Goal: Information Seeking & Learning: Check status

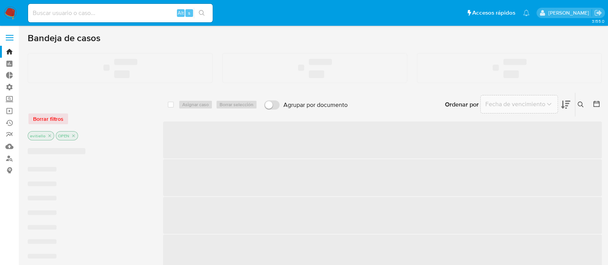
click at [121, 13] on input at bounding box center [120, 13] width 184 height 10
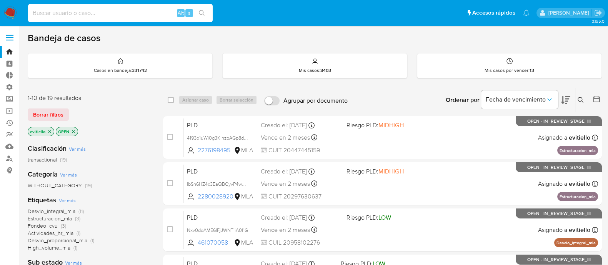
paste input "1255143567"
type input "1255143567"
click at [204, 12] on icon "search-icon" at bounding box center [202, 13] width 6 height 6
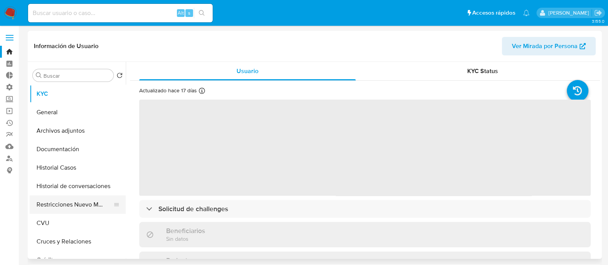
click at [75, 201] on button "Restricciones Nuevo Mundo" at bounding box center [75, 204] width 90 height 18
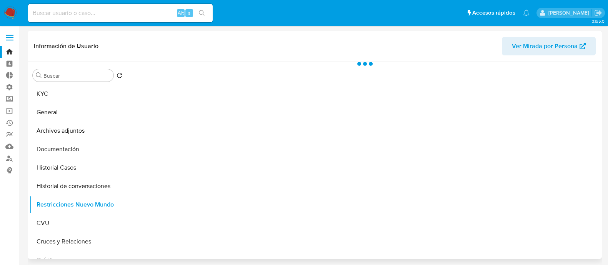
select select "10"
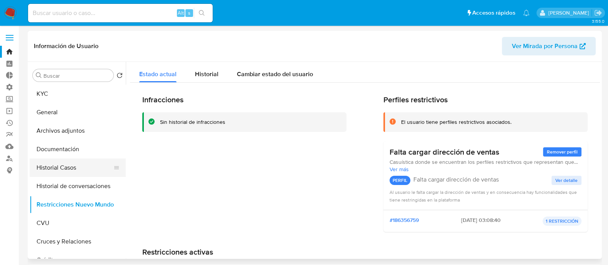
click at [58, 164] on button "Historial Casos" at bounding box center [75, 167] width 90 height 18
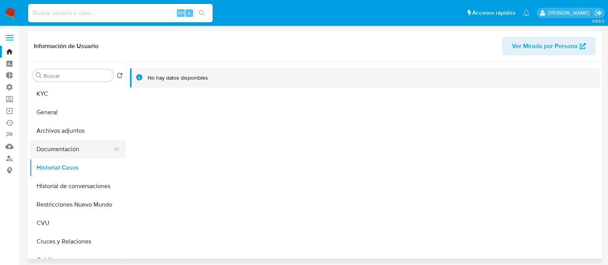
click at [50, 144] on button "Documentación" at bounding box center [75, 149] width 90 height 18
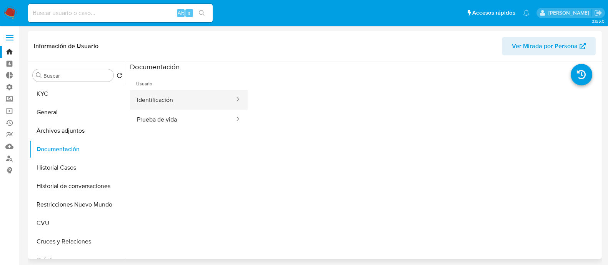
click at [174, 103] on button "Identificación" at bounding box center [182, 100] width 105 height 20
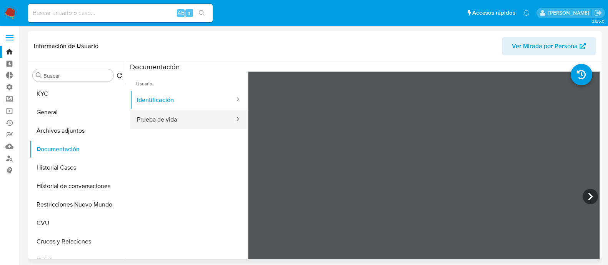
click at [165, 122] on button "Prueba de vida" at bounding box center [182, 120] width 105 height 20
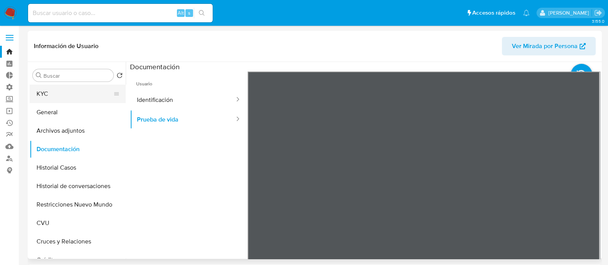
click at [68, 94] on button "KYC" at bounding box center [75, 94] width 90 height 18
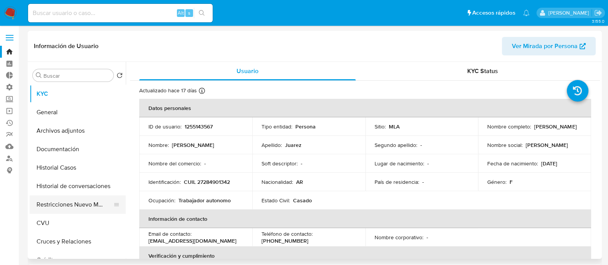
click at [78, 206] on button "Restricciones Nuevo Mundo" at bounding box center [75, 204] width 90 height 18
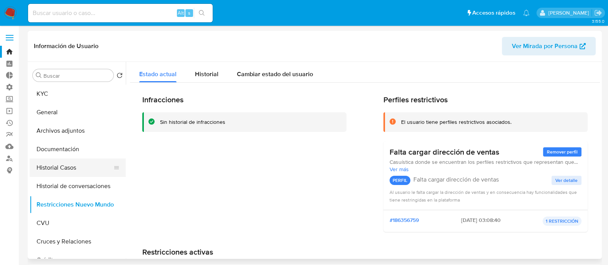
click at [67, 176] on button "Historial Casos" at bounding box center [75, 167] width 90 height 18
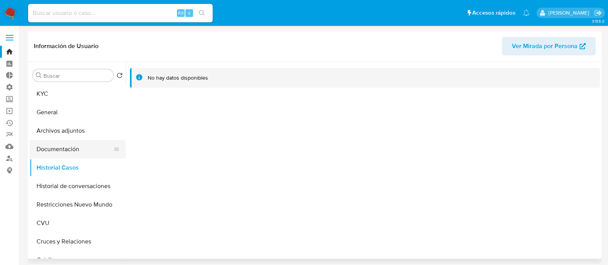
click at [96, 140] on button "Documentación" at bounding box center [75, 149] width 90 height 18
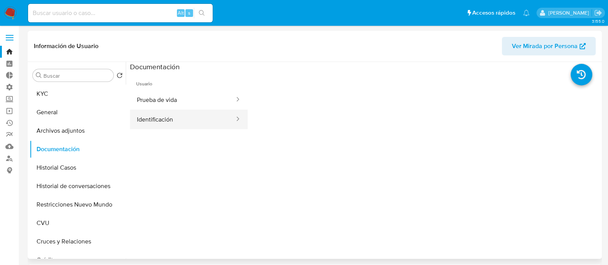
click at [154, 111] on button "Identificación" at bounding box center [182, 120] width 105 height 20
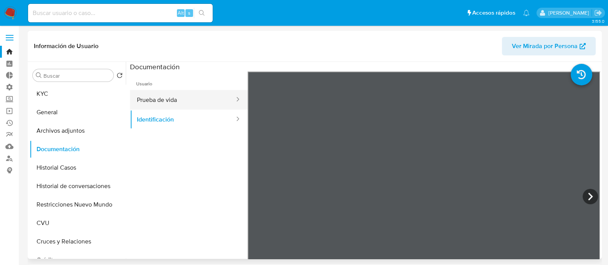
click at [161, 101] on button "Prueba de vida" at bounding box center [182, 100] width 105 height 20
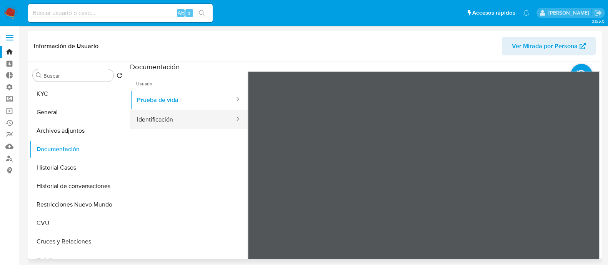
click at [191, 122] on button "Identificación" at bounding box center [182, 120] width 105 height 20
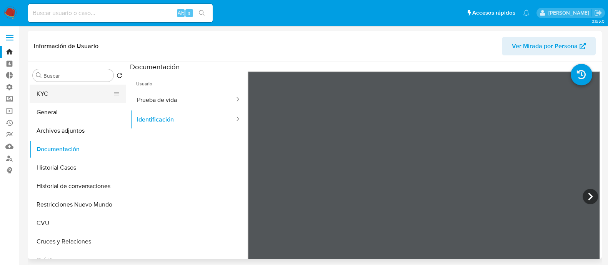
click at [52, 96] on button "KYC" at bounding box center [75, 94] width 90 height 18
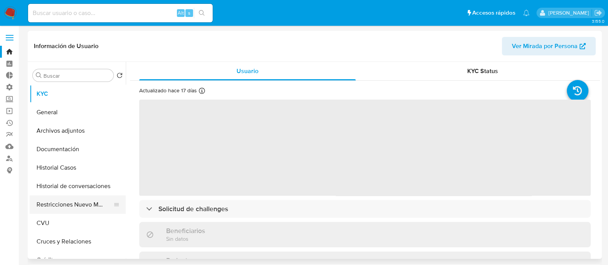
click at [74, 204] on button "Restricciones Nuevo Mundo" at bounding box center [75, 204] width 90 height 18
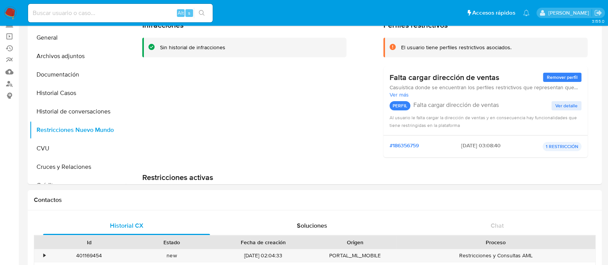
scroll to position [1, 0]
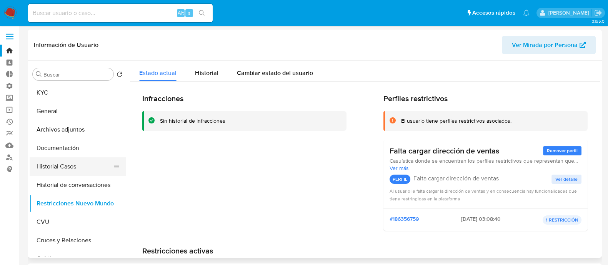
click at [65, 160] on button "Historial Casos" at bounding box center [75, 166] width 90 height 18
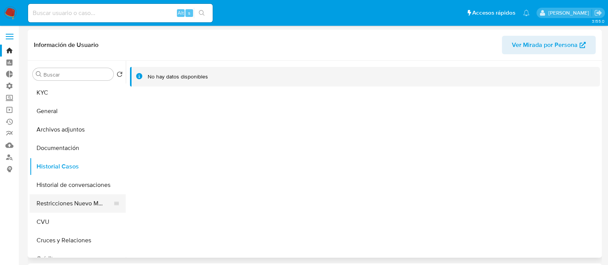
click at [86, 204] on button "Restricciones Nuevo Mundo" at bounding box center [75, 203] width 90 height 18
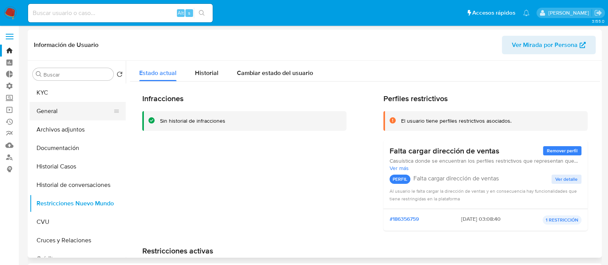
click at [81, 105] on button "General" at bounding box center [75, 111] width 90 height 18
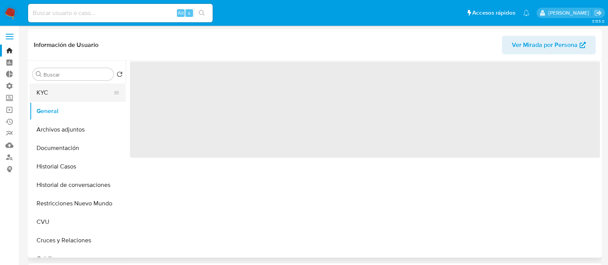
click at [84, 89] on button "KYC" at bounding box center [75, 92] width 90 height 18
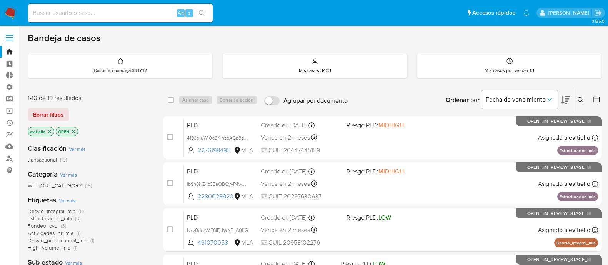
click at [106, 15] on input at bounding box center [120, 13] width 184 height 10
paste input "ezb86g6OLD27N96yaQ9OT2bi"
type input "ezb86g6OLD27N96yaQ9OT2bi"
click at [206, 11] on button "search-icon" at bounding box center [202, 13] width 16 height 11
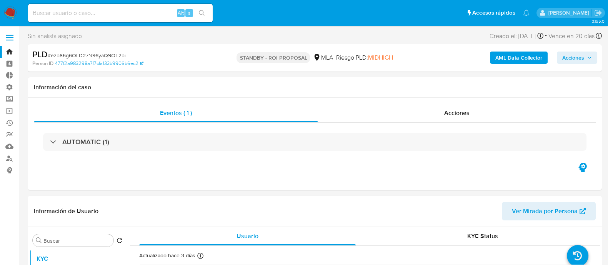
select select "10"
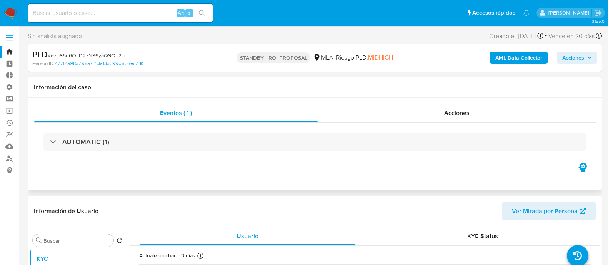
click at [431, 128] on div "AUTOMATIC (1)" at bounding box center [315, 142] width 562 height 38
click at [441, 116] on div "Acciones" at bounding box center [457, 113] width 278 height 18
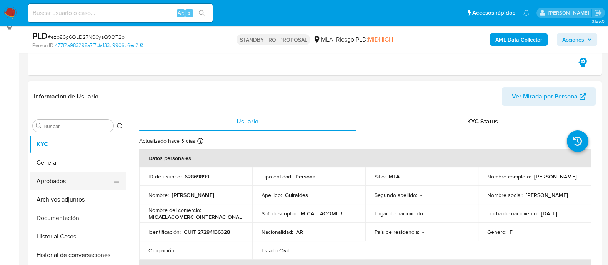
scroll to position [144, 0]
click at [66, 240] on button "Historial Casos" at bounding box center [75, 236] width 90 height 18
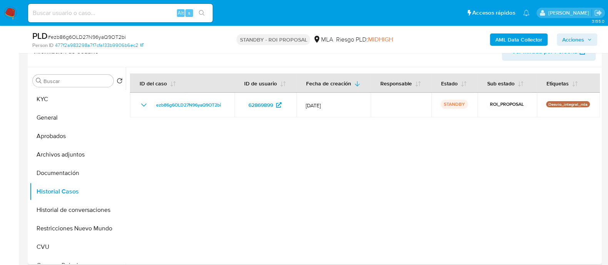
scroll to position [240, 0]
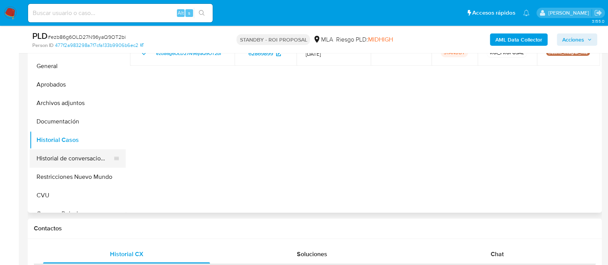
click at [71, 161] on button "Historial de conversaciones" at bounding box center [75, 158] width 90 height 18
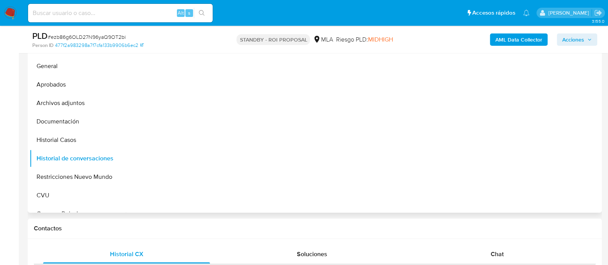
scroll to position [192, 0]
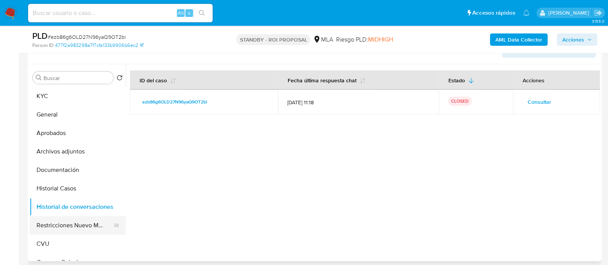
click at [52, 224] on button "Restricciones Nuevo Mundo" at bounding box center [75, 225] width 90 height 18
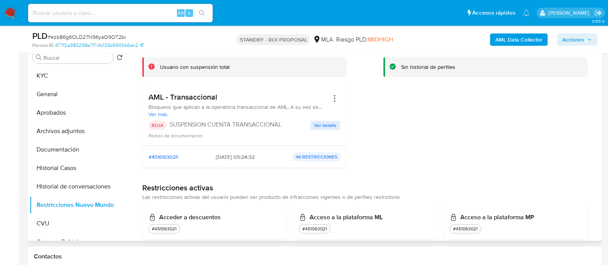
scroll to position [0, 0]
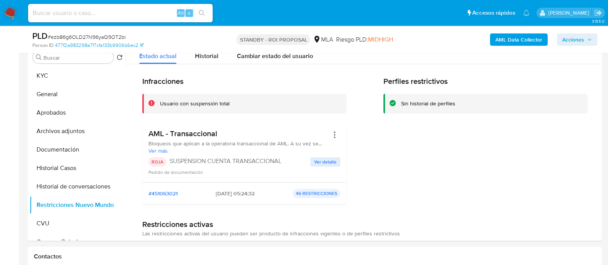
click at [127, 18] on div "Alt s" at bounding box center [120, 13] width 184 height 18
click at [131, 15] on input at bounding box center [120, 13] width 184 height 10
paste input "3Z5hlWic5n061ClpWG0d8K4A"
type input "3Z5hlWic5n061ClpWG0d8K4A"
click at [202, 10] on icon "search-icon" at bounding box center [202, 13] width 6 height 6
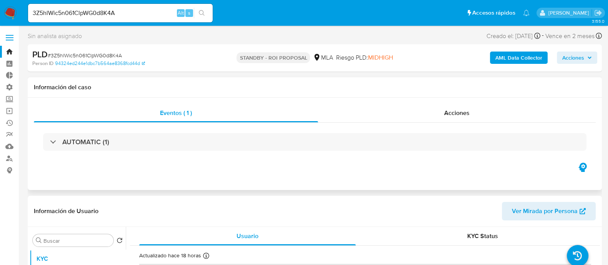
select select "10"
click at [442, 111] on div "Acciones" at bounding box center [457, 113] width 278 height 18
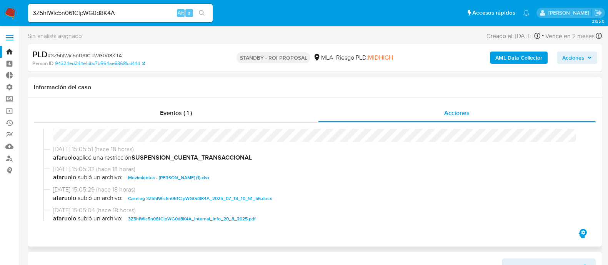
scroll to position [48, 0]
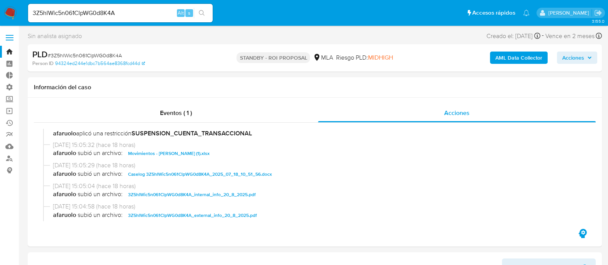
click at [111, 18] on div "3Z5hlWic5n061ClpWG0d8K4A Alt s" at bounding box center [120, 13] width 184 height 18
click at [117, 17] on input "3Z5hlWic5n061ClpWG0d8K4A" at bounding box center [120, 13] width 184 height 10
paste input "tRN5ZNSuCKp11G6DZMOxR2to"
type input "tRN5ZNSuCKp11G6DZMOxR2to"
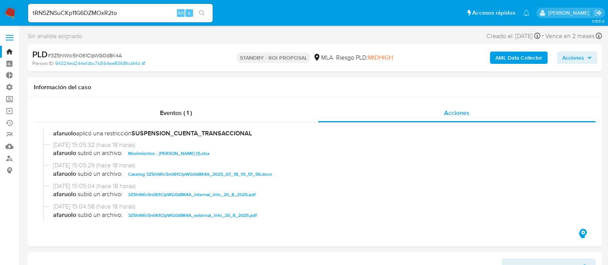
click at [206, 14] on button "search-icon" at bounding box center [202, 13] width 16 height 11
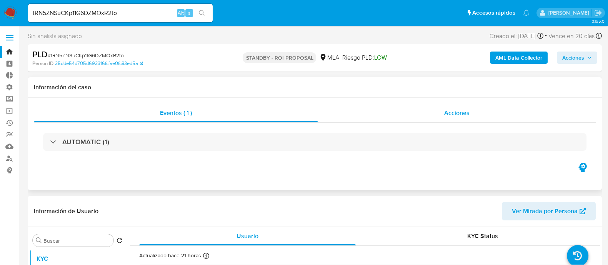
click at [412, 107] on div "Acciones" at bounding box center [457, 113] width 278 height 18
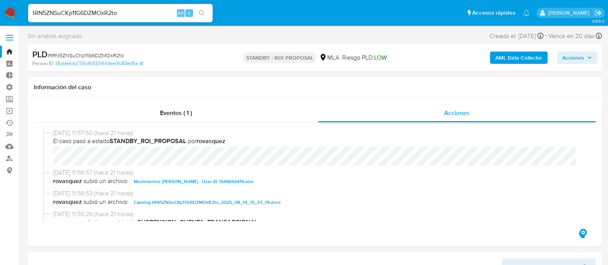
select select "10"
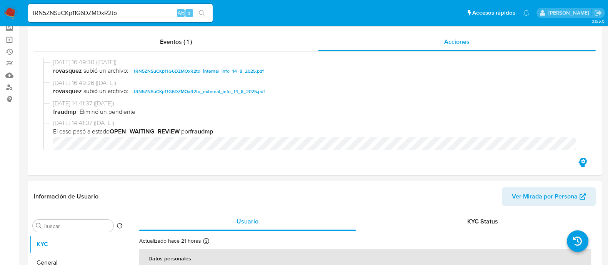
scroll to position [192, 0]
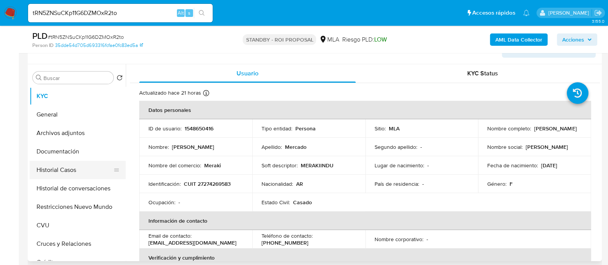
click at [81, 172] on button "Historial Casos" at bounding box center [75, 170] width 90 height 18
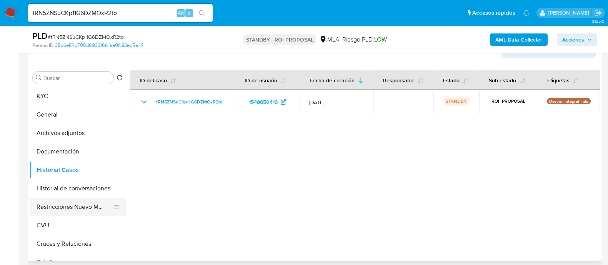
click at [74, 203] on button "Restricciones Nuevo Mundo" at bounding box center [75, 207] width 90 height 18
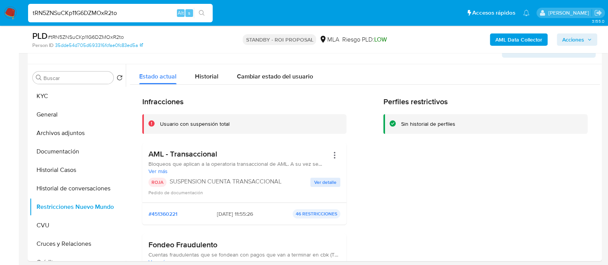
click at [119, 15] on input "tRN5ZNSuCKp11G6DZMOxR2to" at bounding box center [120, 13] width 184 height 10
paste input "ikUgJrO5W0KYLsbipst6DXkp"
type input "ikUgJrO5W0KYLsbipst6DXkp"
click at [205, 12] on button "search-icon" at bounding box center [202, 13] width 16 height 11
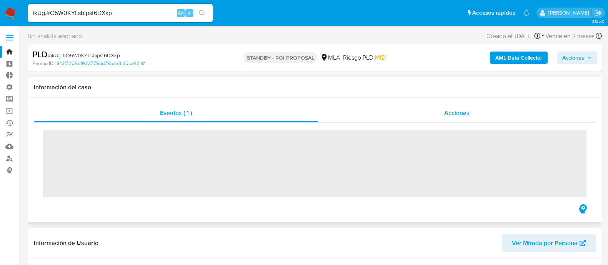
click at [409, 115] on div "Acciones" at bounding box center [457, 113] width 278 height 18
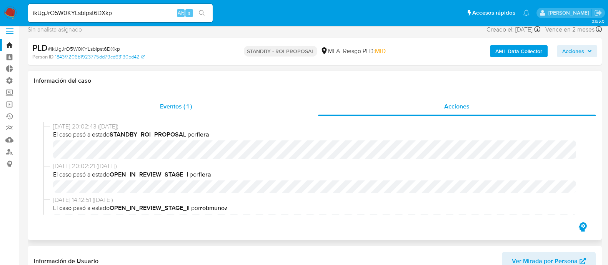
scroll to position [48, 0]
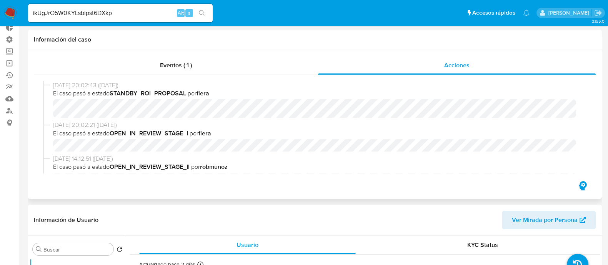
select select "10"
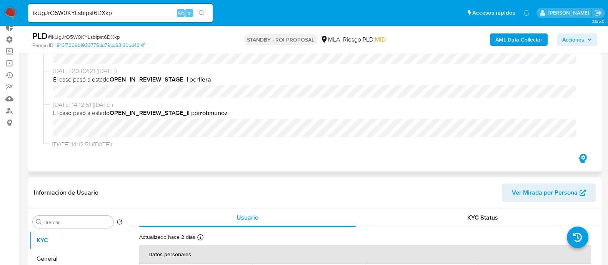
scroll to position [40, 0]
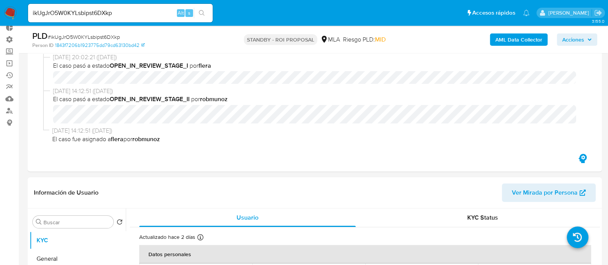
click at [136, 11] on input "ikUgJrO5W0KYLsbipst6DXkp" at bounding box center [120, 13] width 184 height 10
paste input "jTGWDX544gKSVJfjrZ8wtzco"
type input "jTGWDX544gKSVJfjrZ8wtzco"
click at [204, 13] on icon "search-icon" at bounding box center [202, 13] width 6 height 6
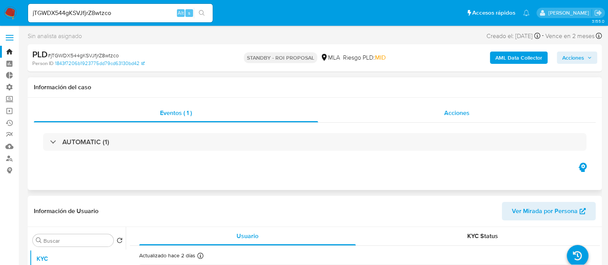
click at [459, 113] on span "Acciones" at bounding box center [456, 112] width 25 height 9
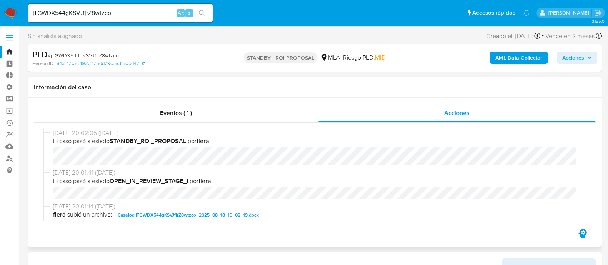
select select "10"
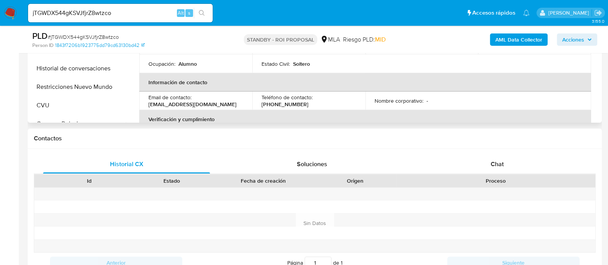
scroll to position [192, 0]
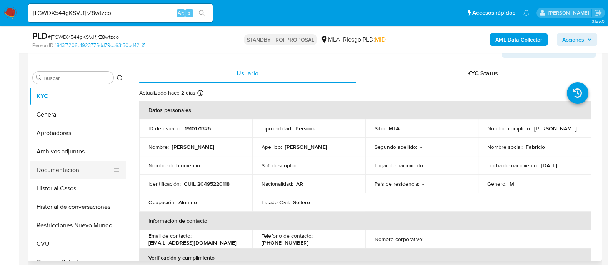
click at [74, 175] on button "Documentación" at bounding box center [75, 170] width 90 height 18
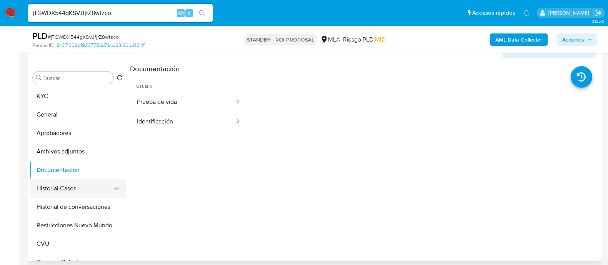
click at [77, 189] on button "Historial Casos" at bounding box center [75, 188] width 90 height 18
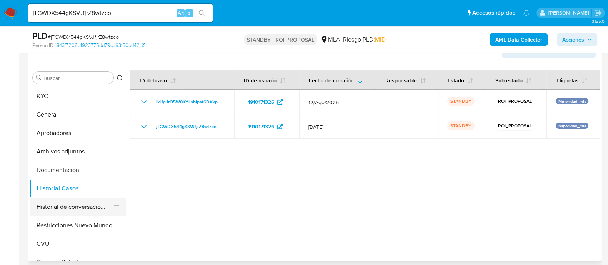
click at [77, 207] on button "Historial de conversaciones" at bounding box center [75, 207] width 90 height 18
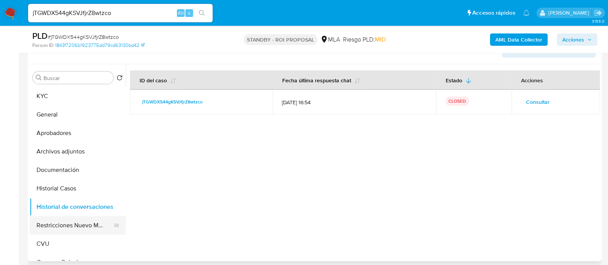
click at [75, 225] on button "Restricciones Nuevo Mundo" at bounding box center [75, 225] width 90 height 18
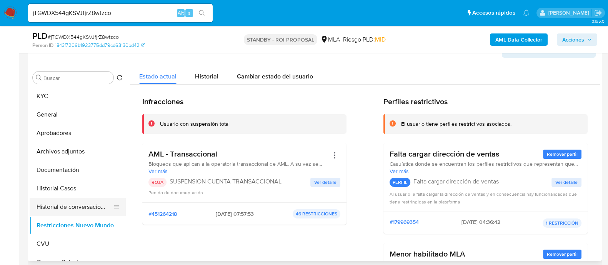
click at [43, 208] on button "Historial de conversaciones" at bounding box center [75, 207] width 90 height 18
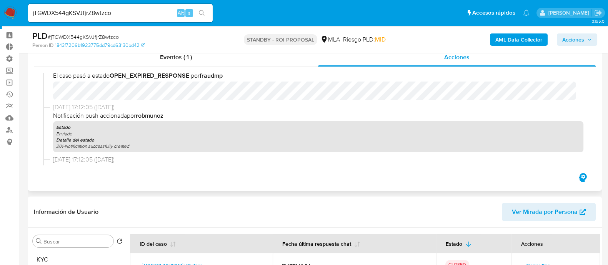
scroll to position [0, 0]
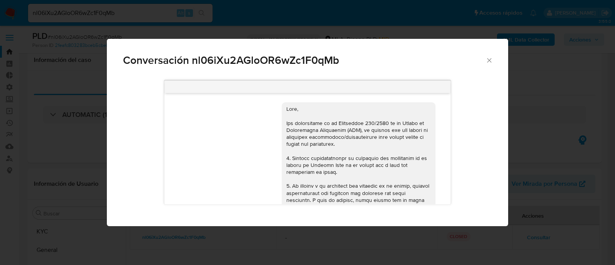
select select "10"
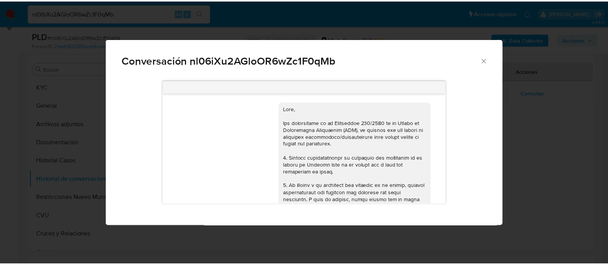
scroll to position [240, 0]
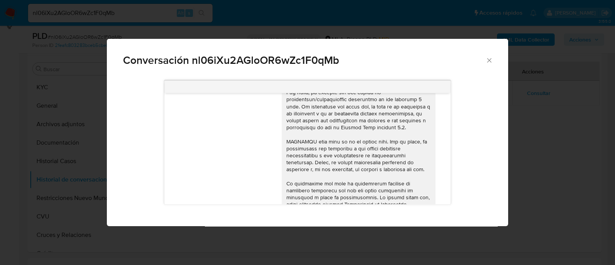
click at [209, 26] on div "Conversación nl06iXu2AGloOR6wZc1F0qMb 18/06/2025 17:55:33 Hola, Esperamos que t…" at bounding box center [307, 132] width 615 height 265
